Goal: Find contact information: Find contact information

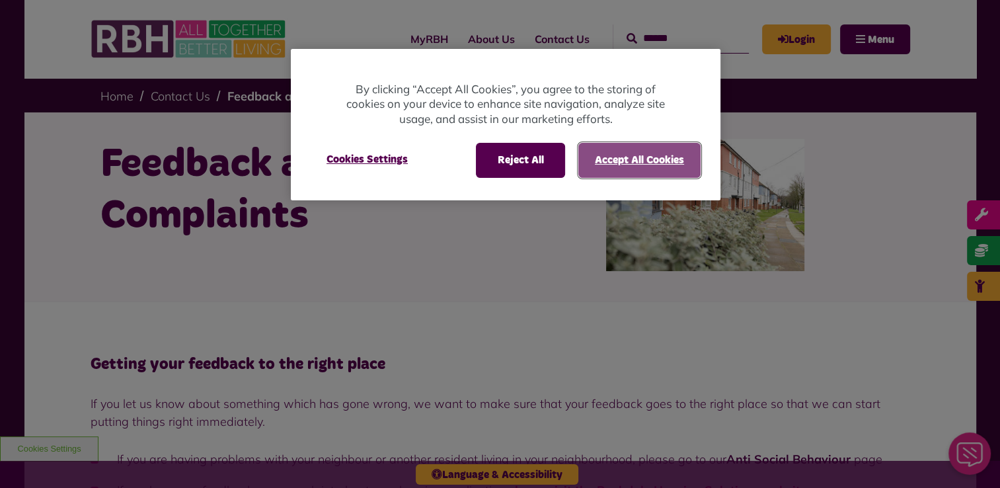
click at [615, 157] on button "Accept All Cookies" at bounding box center [639, 160] width 122 height 34
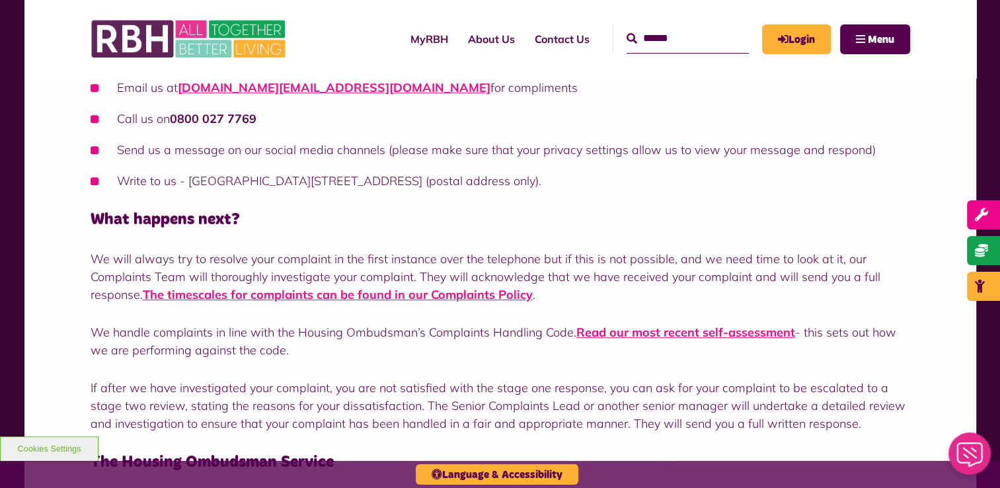
scroll to position [595, 0]
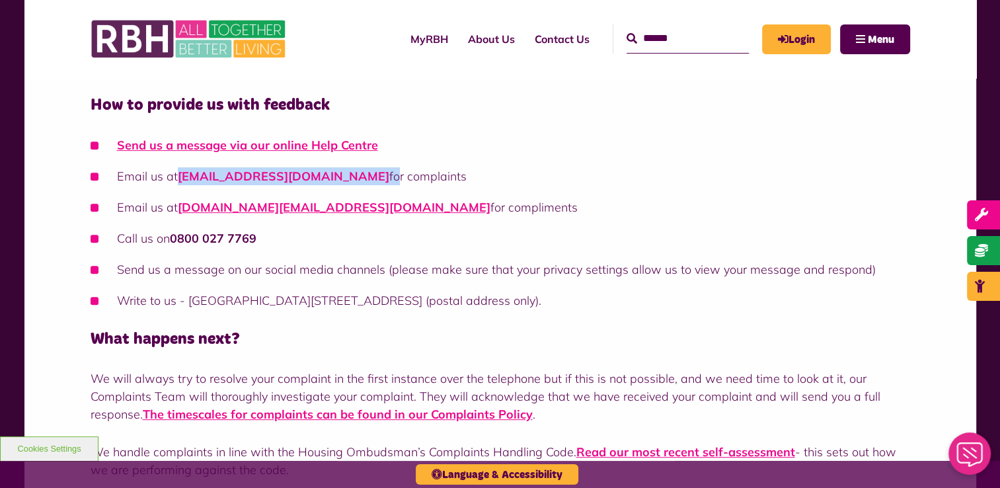
drag, startPoint x: 370, startPoint y: 176, endPoint x: 180, endPoint y: 172, distance: 190.4
click at [180, 172] on li "Email us at [EMAIL_ADDRESS][DOMAIN_NAME] for complaints" at bounding box center [501, 176] width 820 height 18
copy li "[EMAIL_ADDRESS][DOMAIN_NAME] f"
drag, startPoint x: 364, startPoint y: 244, endPoint x: 371, endPoint y: 225, distance: 20.5
click at [364, 244] on li "Call us on [PHONE_NUMBER]" at bounding box center [501, 238] width 820 height 18
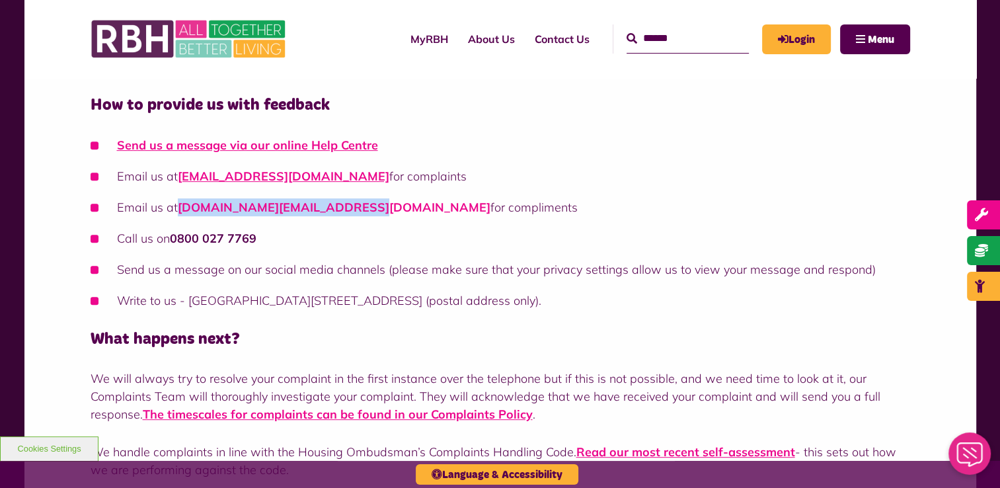
drag, startPoint x: 356, startPoint y: 205, endPoint x: 180, endPoint y: 204, distance: 175.9
click at [180, 204] on li "Email us at [DOMAIN_NAME][EMAIL_ADDRESS][DOMAIN_NAME] for compliments" at bounding box center [501, 207] width 820 height 18
copy link "[DOMAIN_NAME][EMAIL_ADDRESS][DOMAIN_NAME]"
click at [251, 299] on li "Write to us - [GEOGRAPHIC_DATA][STREET_ADDRESS] (postal address only)." at bounding box center [501, 301] width 820 height 18
click at [331, 313] on div "Getting your feedback to the right place If you let us know about something whi…" at bounding box center [501, 268] width 820 height 1019
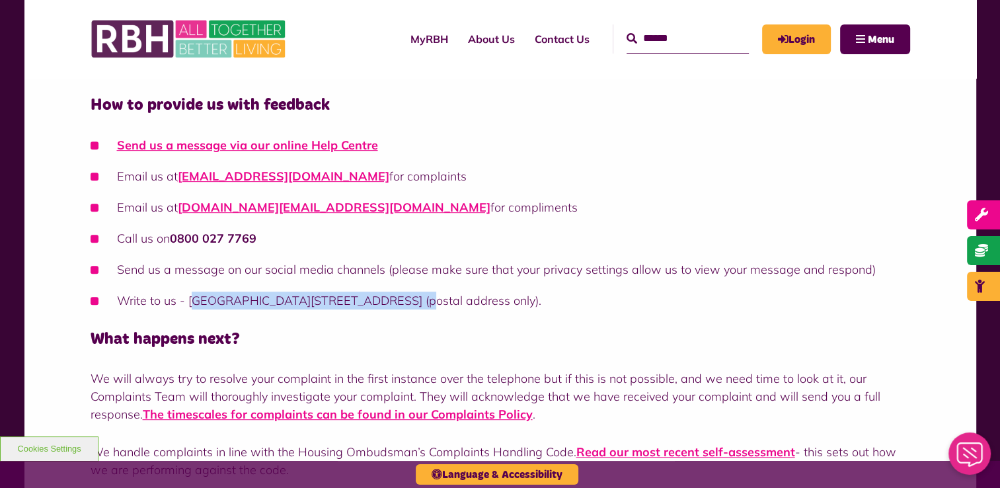
drag, startPoint x: 193, startPoint y: 301, endPoint x: 380, endPoint y: 300, distance: 187.1
click at [380, 300] on li "Write to us - [GEOGRAPHIC_DATA][STREET_ADDRESS] (postal address only)." at bounding box center [501, 301] width 820 height 18
click at [384, 302] on li "Write to us - [GEOGRAPHIC_DATA][STREET_ADDRESS] (postal address only)." at bounding box center [501, 301] width 820 height 18
